Goal: Transaction & Acquisition: Purchase product/service

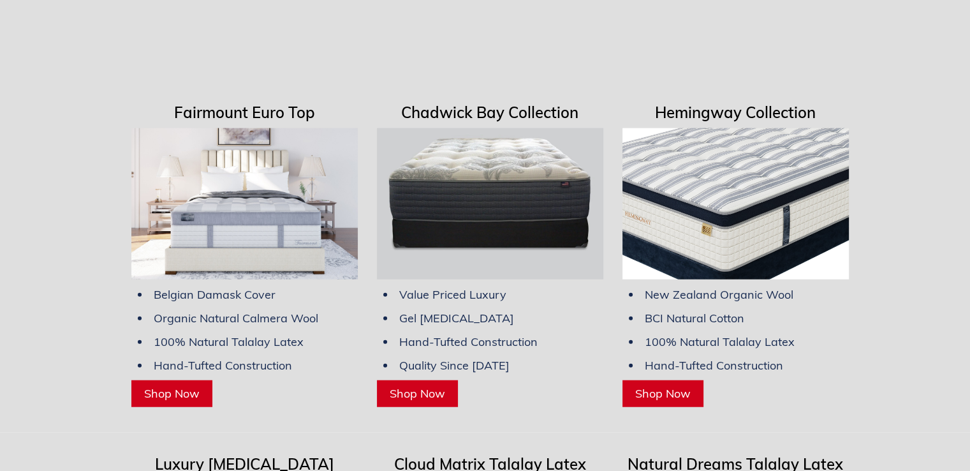
scroll to position [3061, 0]
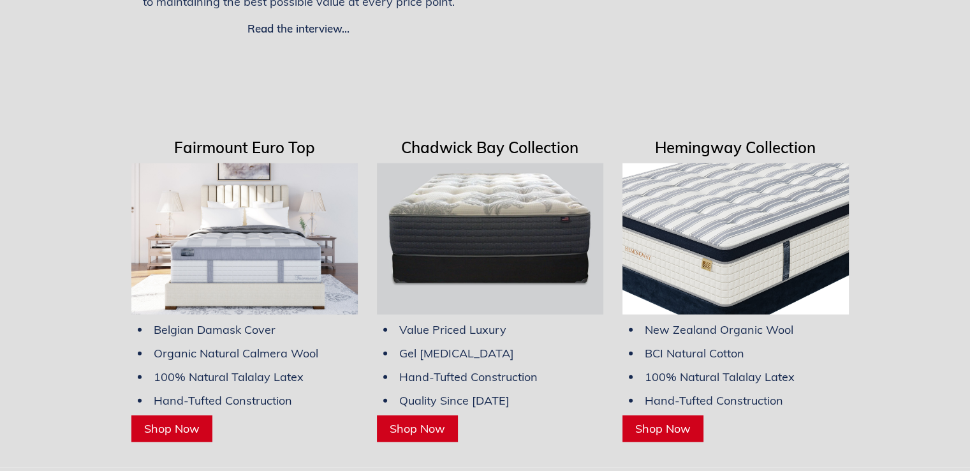
click at [440, 415] on link "Shop Now" at bounding box center [417, 428] width 81 height 27
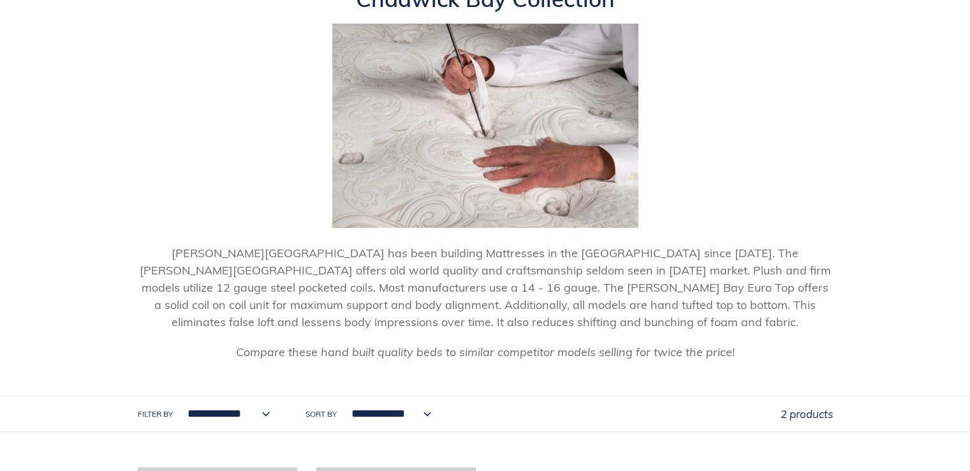
scroll to position [191, 0]
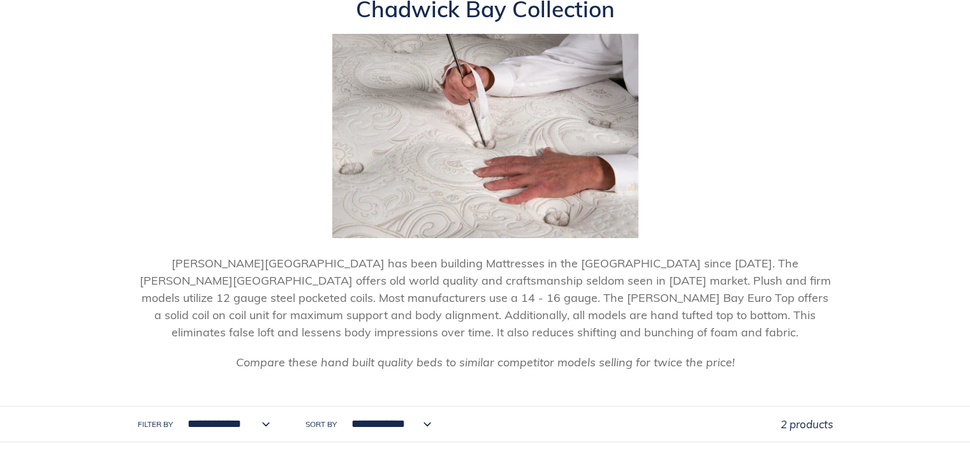
click at [684, 292] on p "[PERSON_NAME][GEOGRAPHIC_DATA] has been building Mattresses in the [GEOGRAPHIC_…" at bounding box center [485, 297] width 695 height 86
click at [700, 263] on p "[PERSON_NAME][GEOGRAPHIC_DATA] has been building Mattresses in the [GEOGRAPHIC_…" at bounding box center [485, 297] width 695 height 86
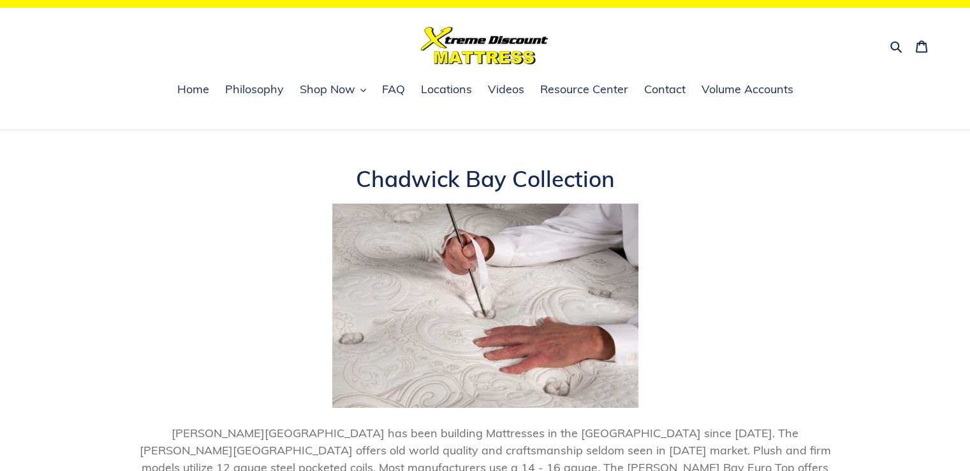
scroll to position [0, 0]
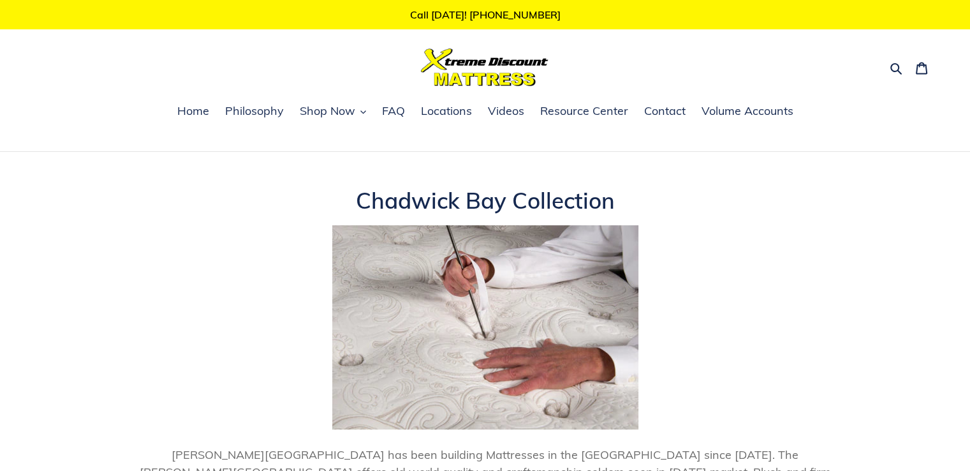
click at [700, 263] on p at bounding box center [485, 329] width 695 height 209
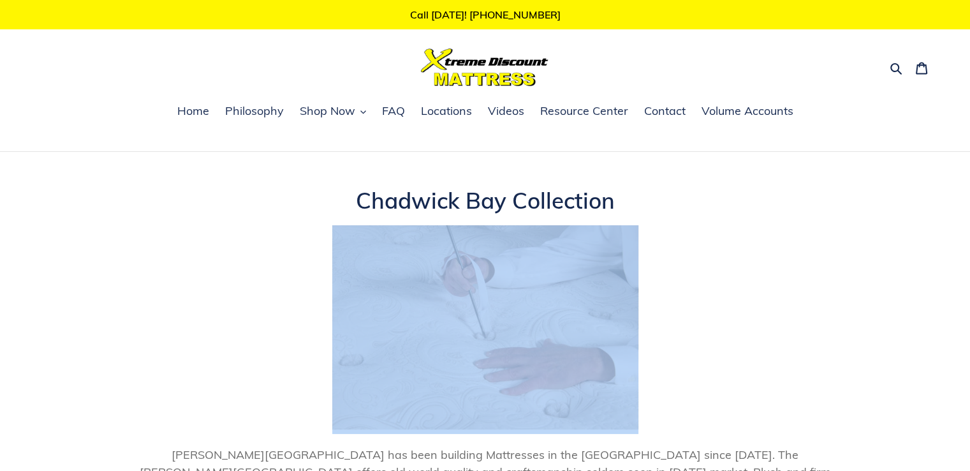
click at [700, 263] on p at bounding box center [485, 329] width 695 height 209
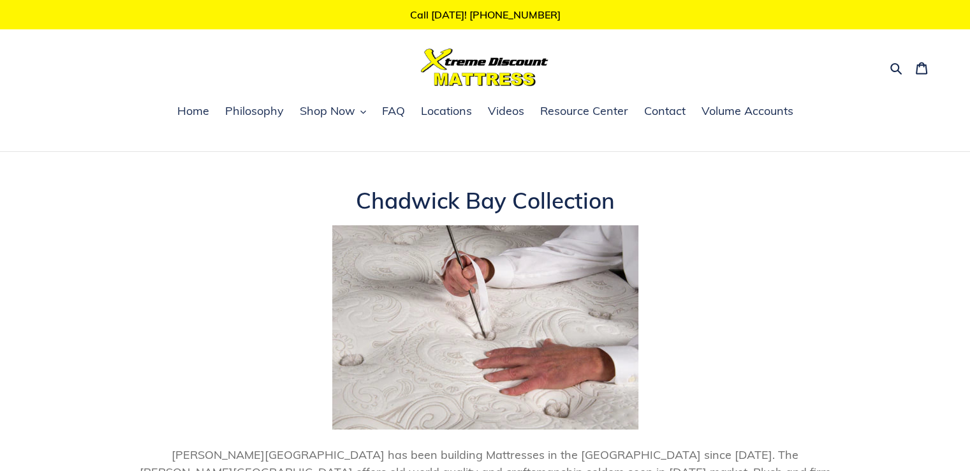
click at [146, 258] on p at bounding box center [485, 329] width 695 height 209
click at [147, 259] on p at bounding box center [485, 329] width 695 height 209
click at [147, 260] on p at bounding box center [485, 329] width 695 height 209
